Goal: Information Seeking & Learning: Learn about a topic

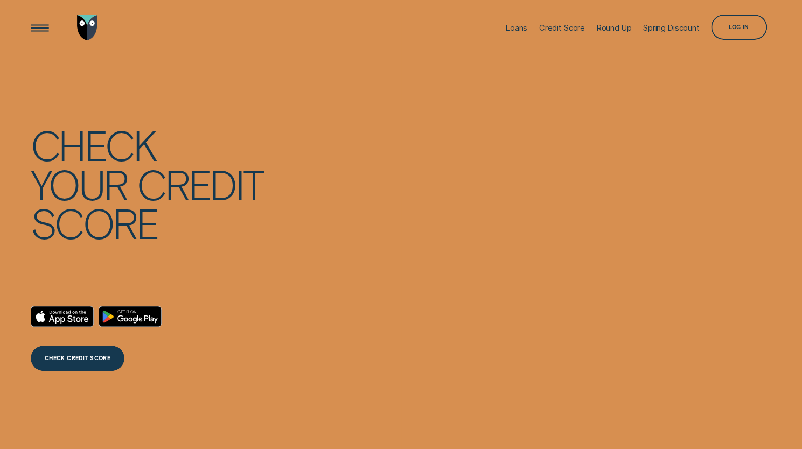
click at [753, 25] on div "Log in" at bounding box center [738, 27] width 55 height 25
click at [562, 26] on div "Credit Score" at bounding box center [562, 28] width 46 height 10
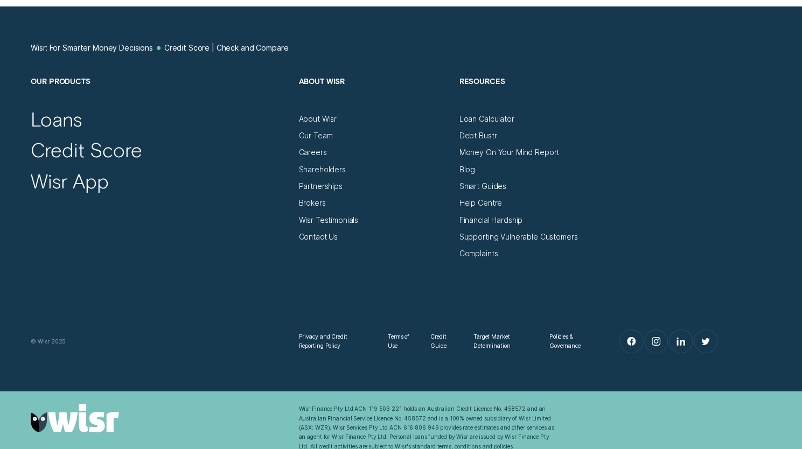
scroll to position [4374, 0]
